Goal: Ask a question

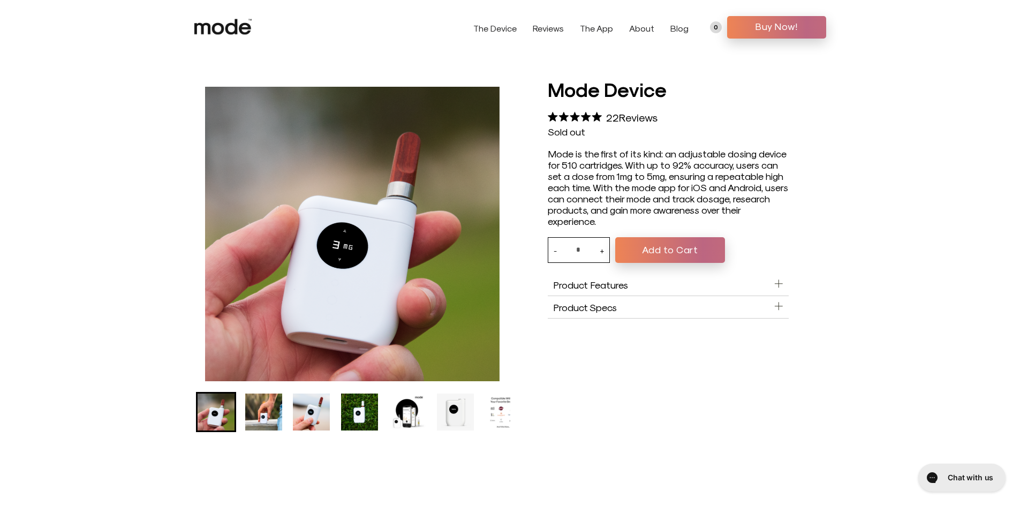
click at [784, 288] on aside "Product Features" at bounding box center [668, 285] width 241 height 22
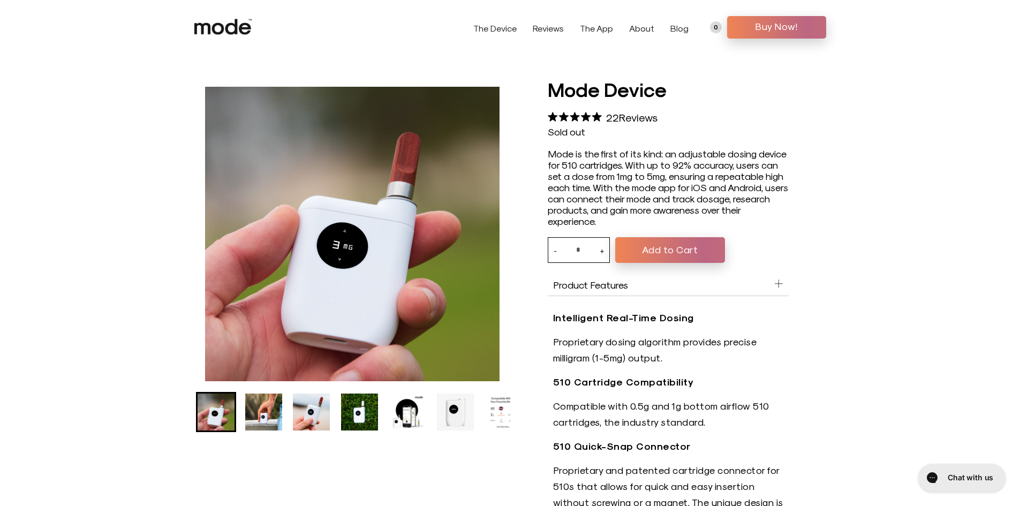
click at [779, 286] on icon at bounding box center [778, 283] width 9 height 9
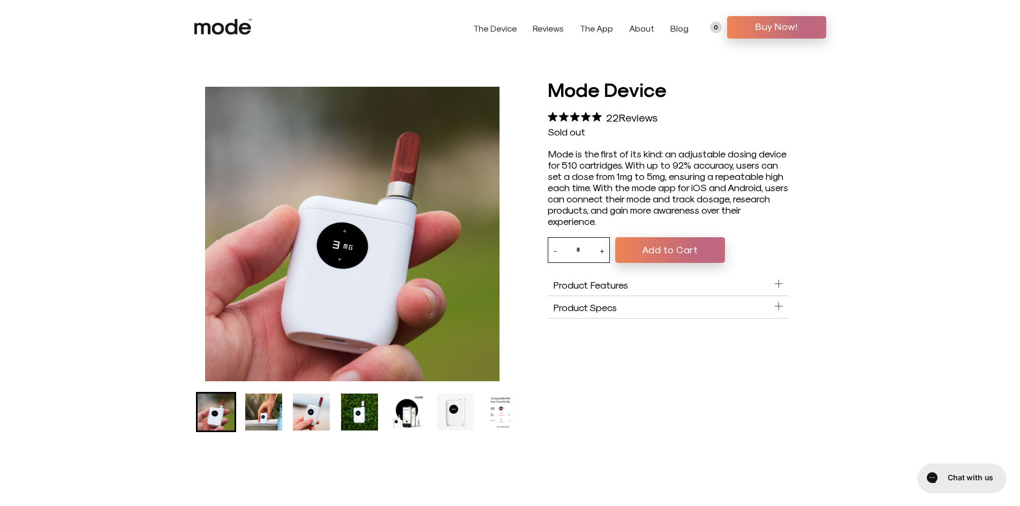
click at [779, 286] on icon at bounding box center [778, 283] width 9 height 9
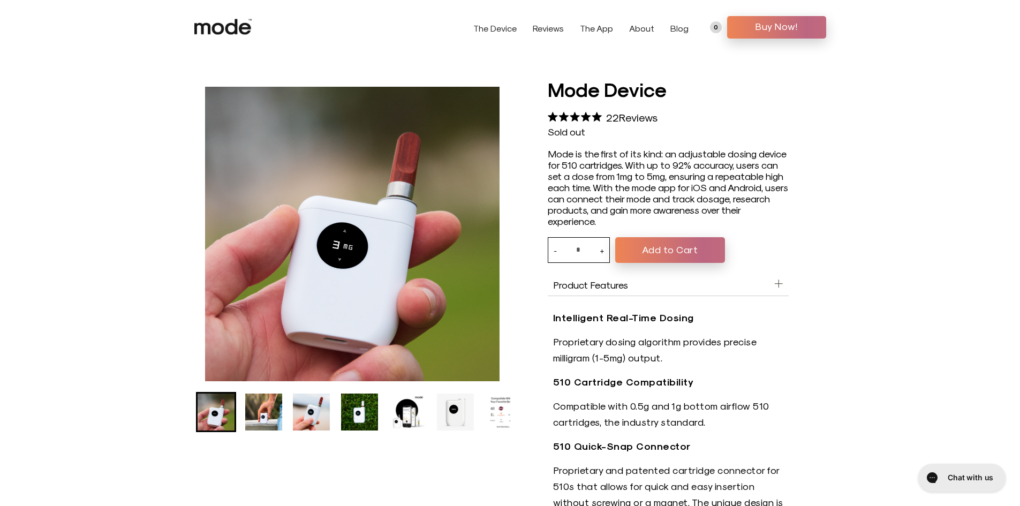
click at [779, 286] on icon at bounding box center [778, 283] width 9 height 9
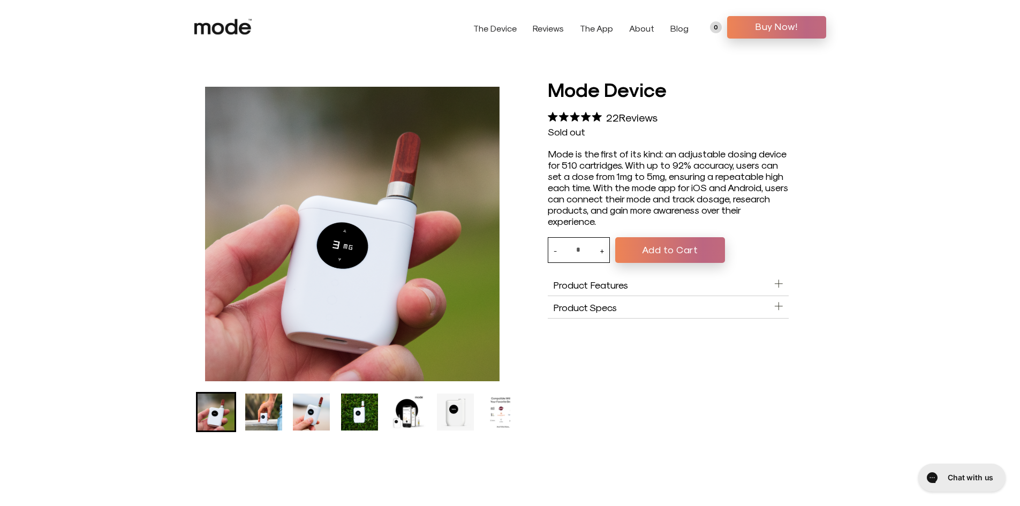
click at [780, 308] on icon at bounding box center [778, 305] width 9 height 9
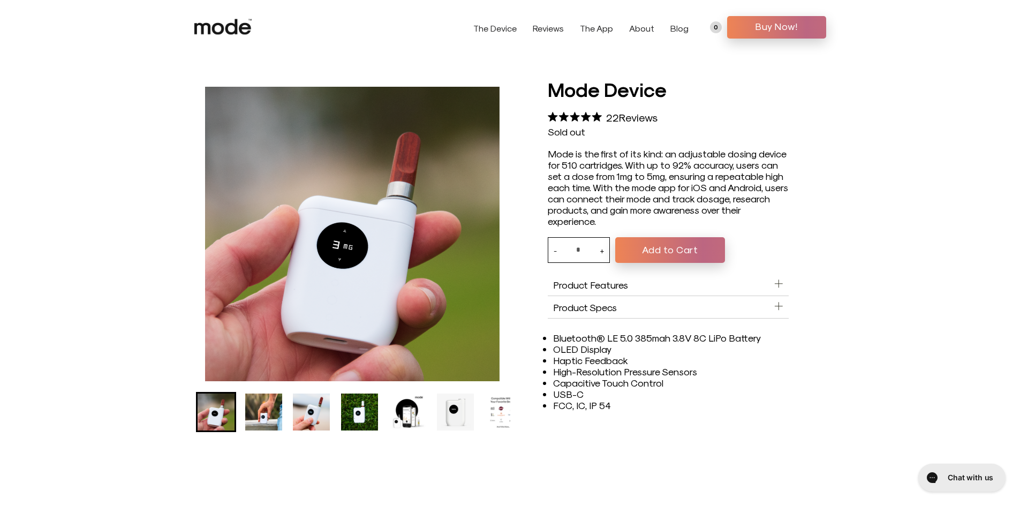
click at [496, 416] on img "Go to slide 7" at bounding box center [502, 411] width 37 height 37
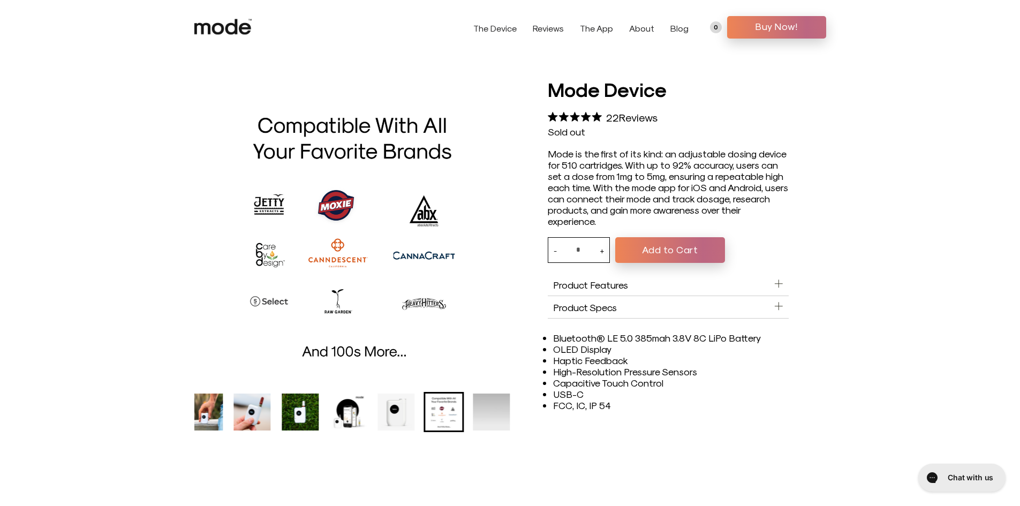
click at [444, 409] on img "Go to slide 7" at bounding box center [443, 411] width 37 height 37
click at [438, 414] on img "Go to slide 7" at bounding box center [443, 411] width 37 height 37
click at [400, 413] on img "Go to slide 6" at bounding box center [395, 411] width 37 height 37
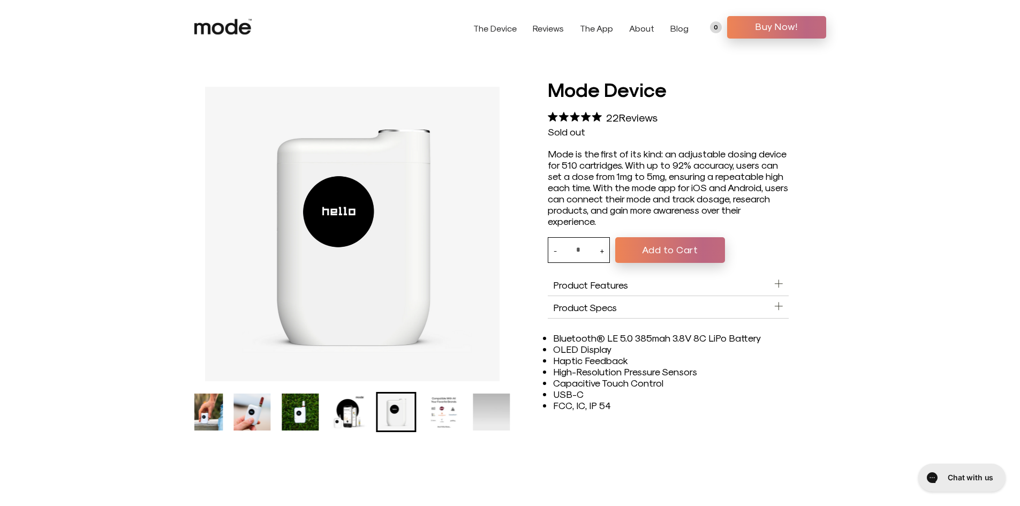
click at [448, 405] on img "Go to slide 7" at bounding box center [443, 411] width 37 height 37
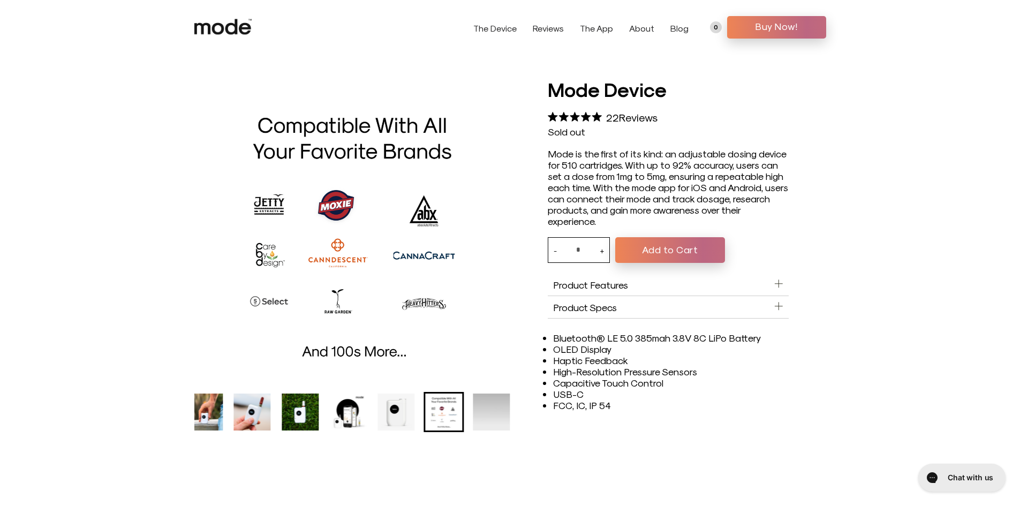
click at [497, 402] on img "8 of 8" at bounding box center [491, 411] width 37 height 37
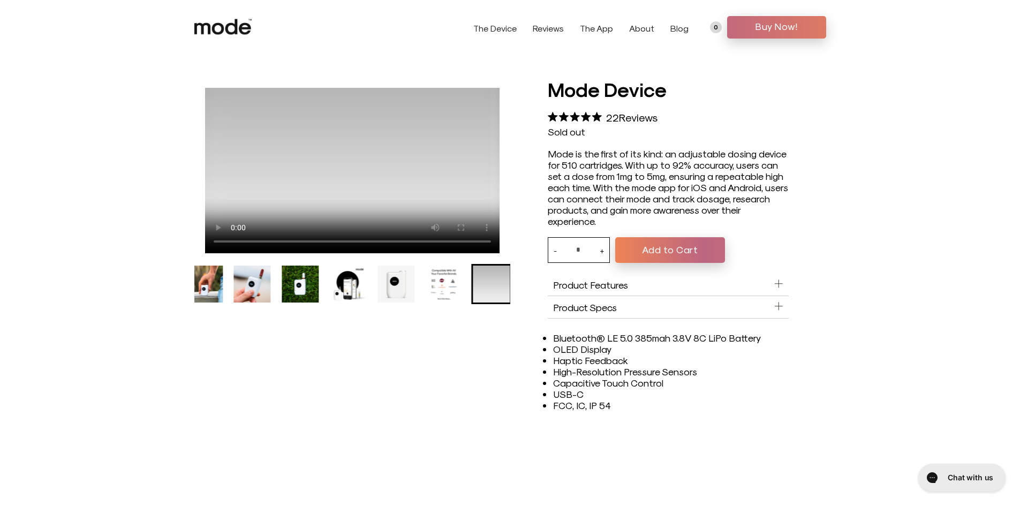
click at [763, 22] on span "Buy Now!" at bounding box center [776, 26] width 83 height 16
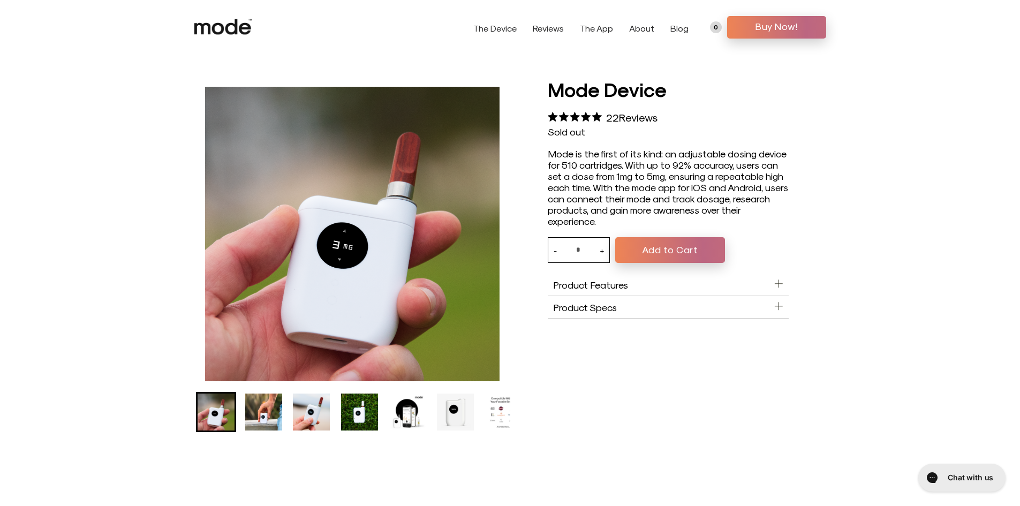
click at [546, 29] on link "Reviews" at bounding box center [548, 28] width 31 height 10
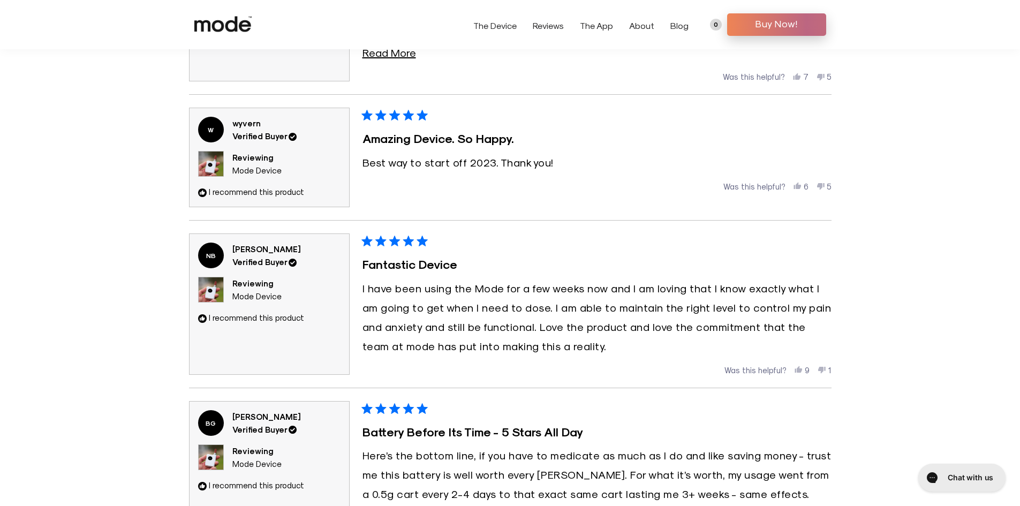
scroll to position [482, 0]
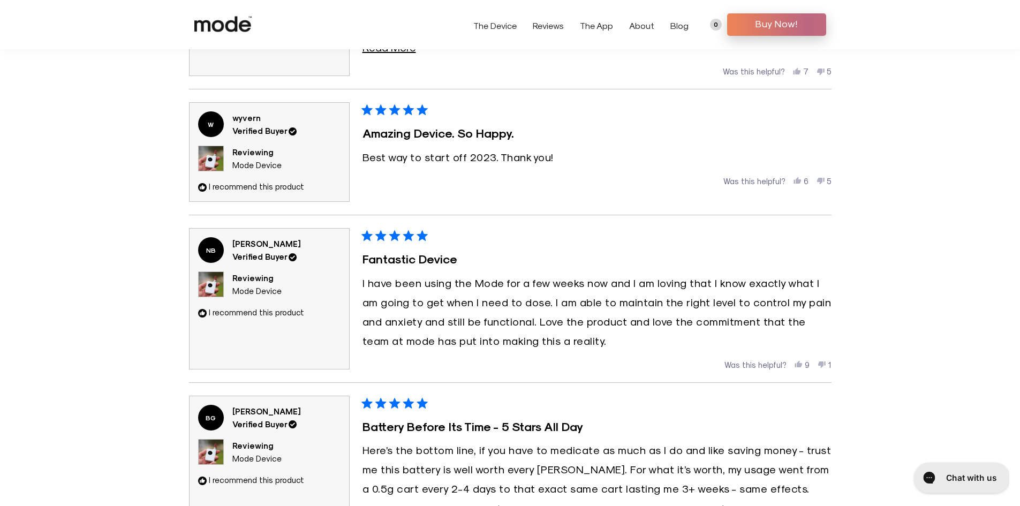
click at [969, 481] on h2 "Chat with us" at bounding box center [970, 478] width 50 height 12
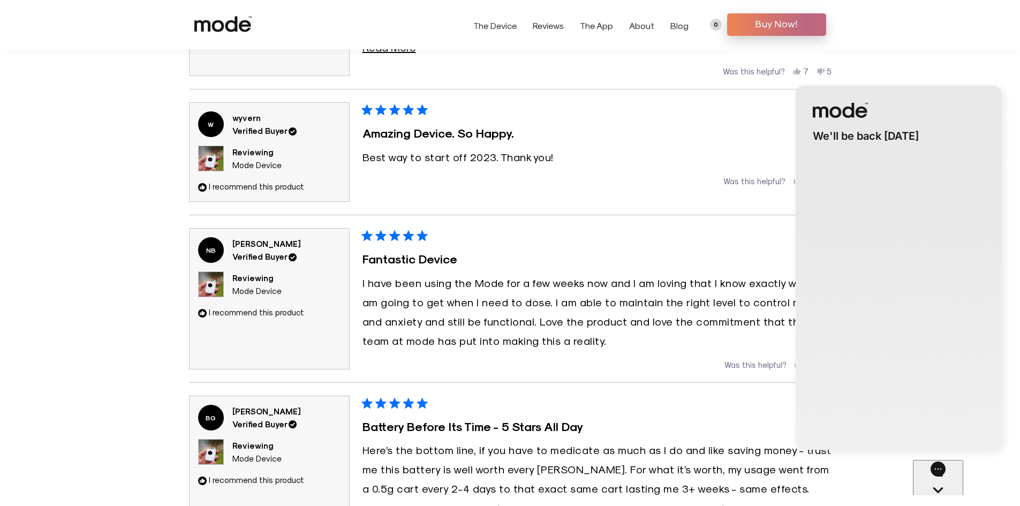
scroll to position [0, 0]
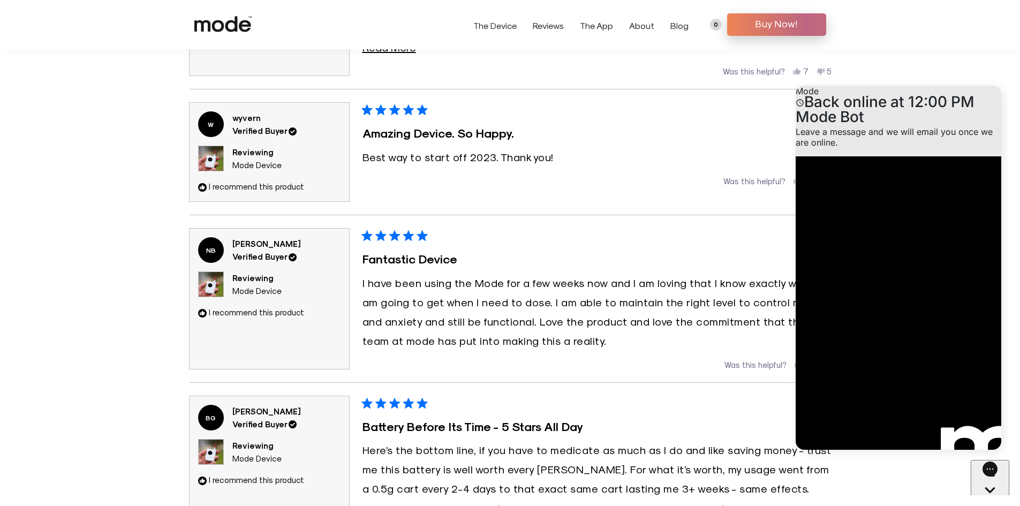
type input "**********"
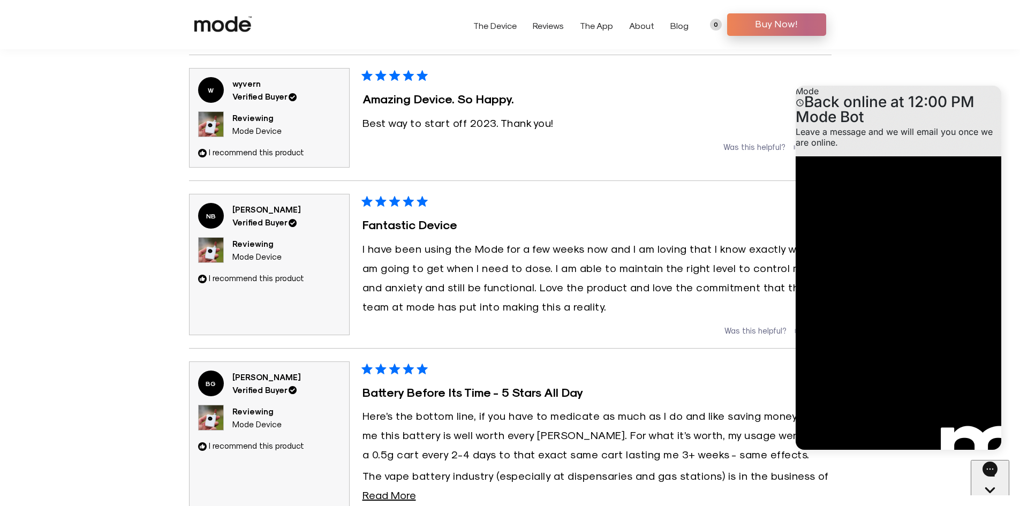
scroll to position [535, 0]
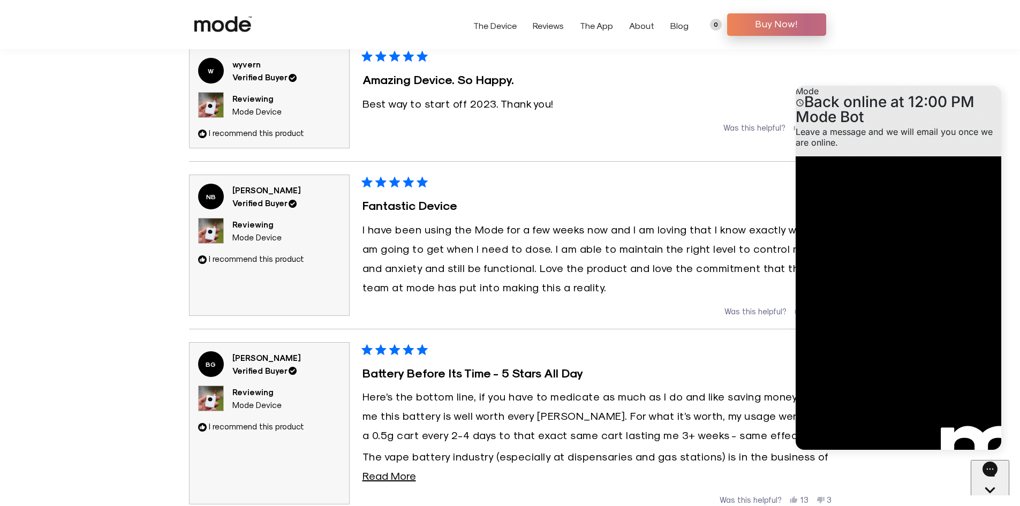
type textarea "**********"
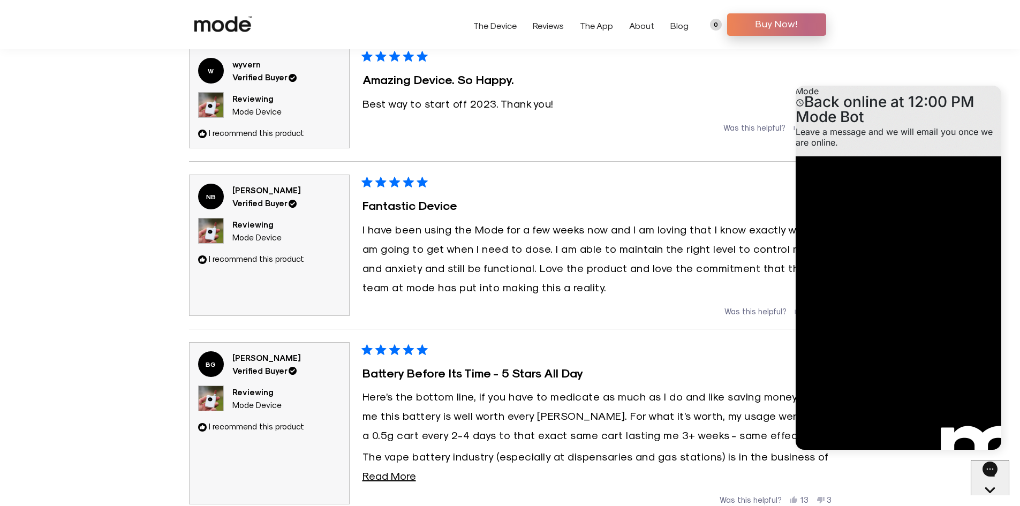
type input "**********"
